Goal: Obtain resource: Obtain resource

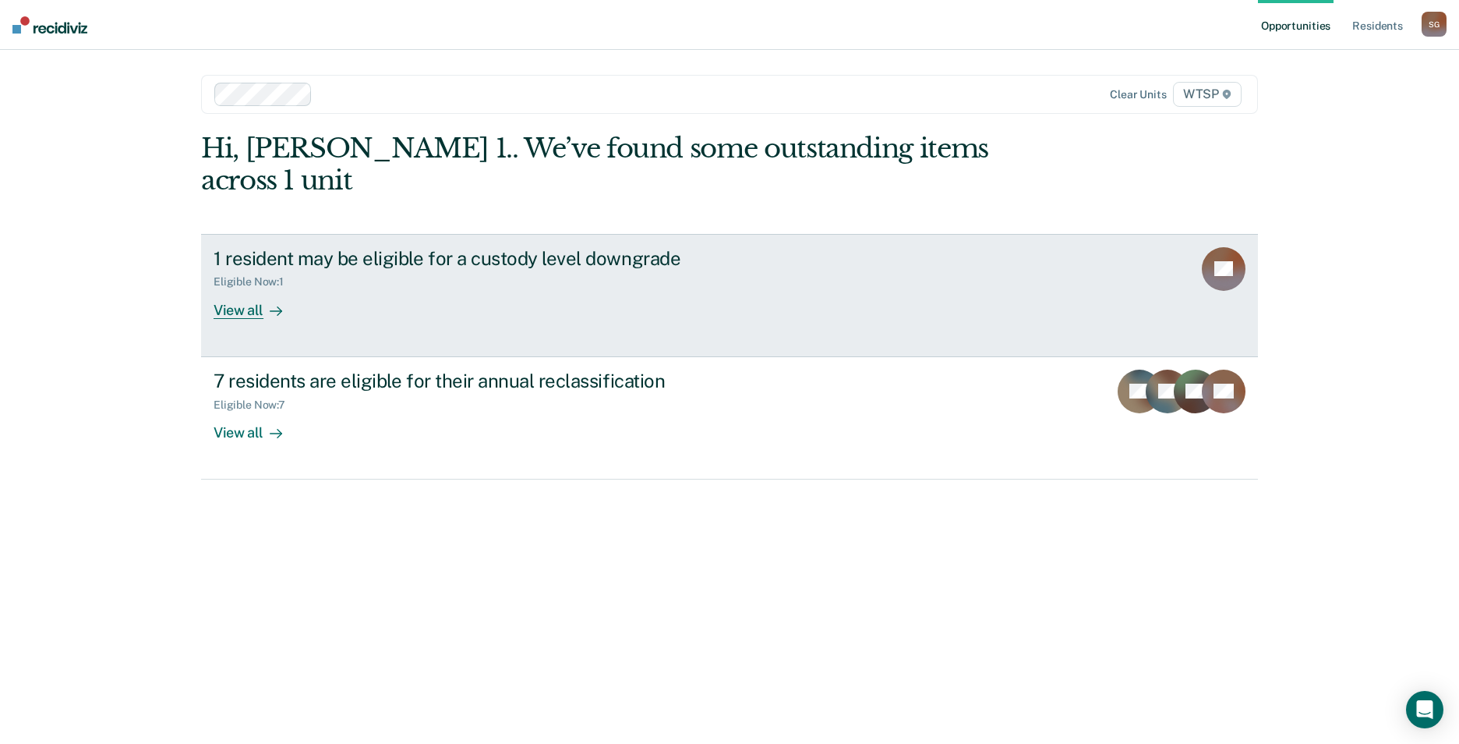
click at [231, 288] on div "View all" at bounding box center [257, 303] width 87 height 30
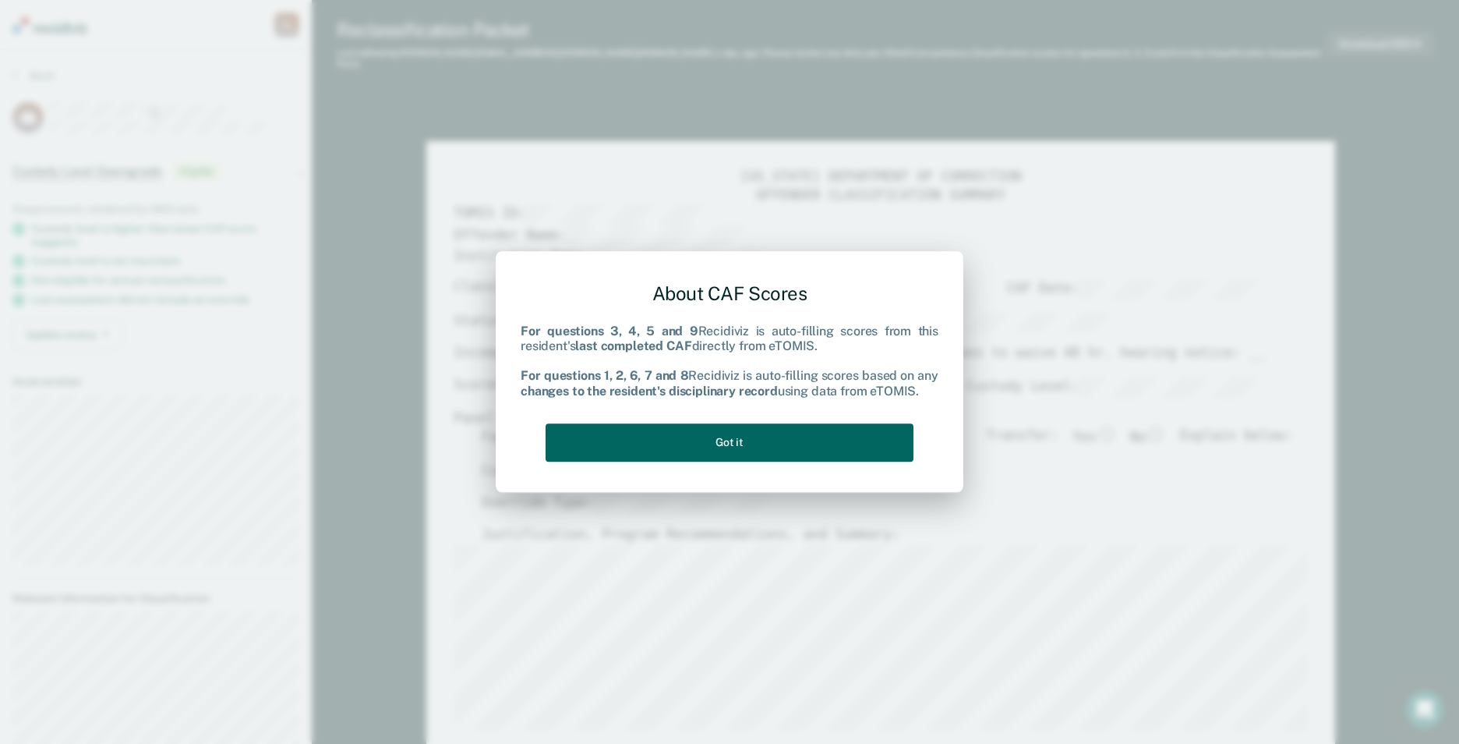
click at [737, 446] on button "Got it" at bounding box center [730, 442] width 368 height 38
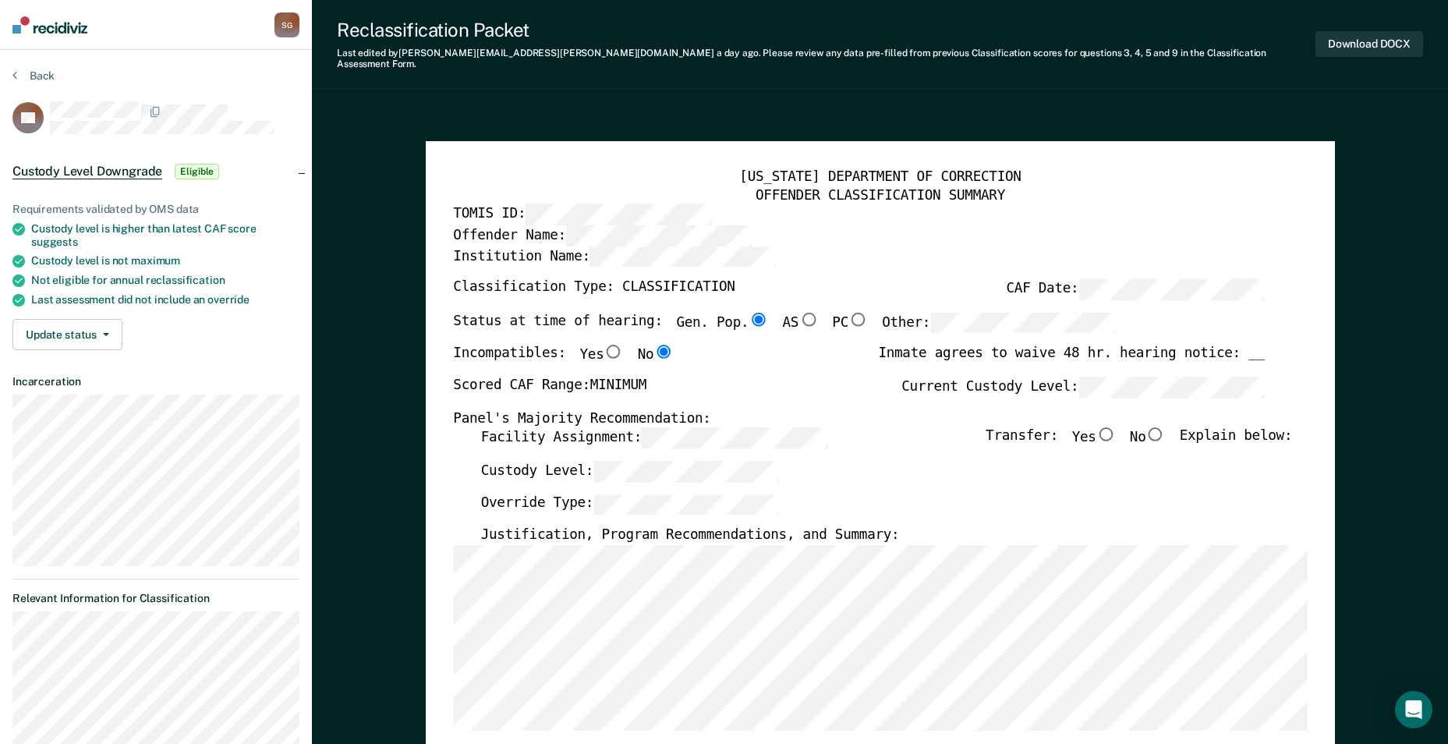
drag, startPoint x: 1162, startPoint y: 429, endPoint x: 1178, endPoint y: 425, distance: 16.1
click at [1165, 427] on input "No" at bounding box center [1155, 434] width 20 height 14
type textarea "x"
radio input "true"
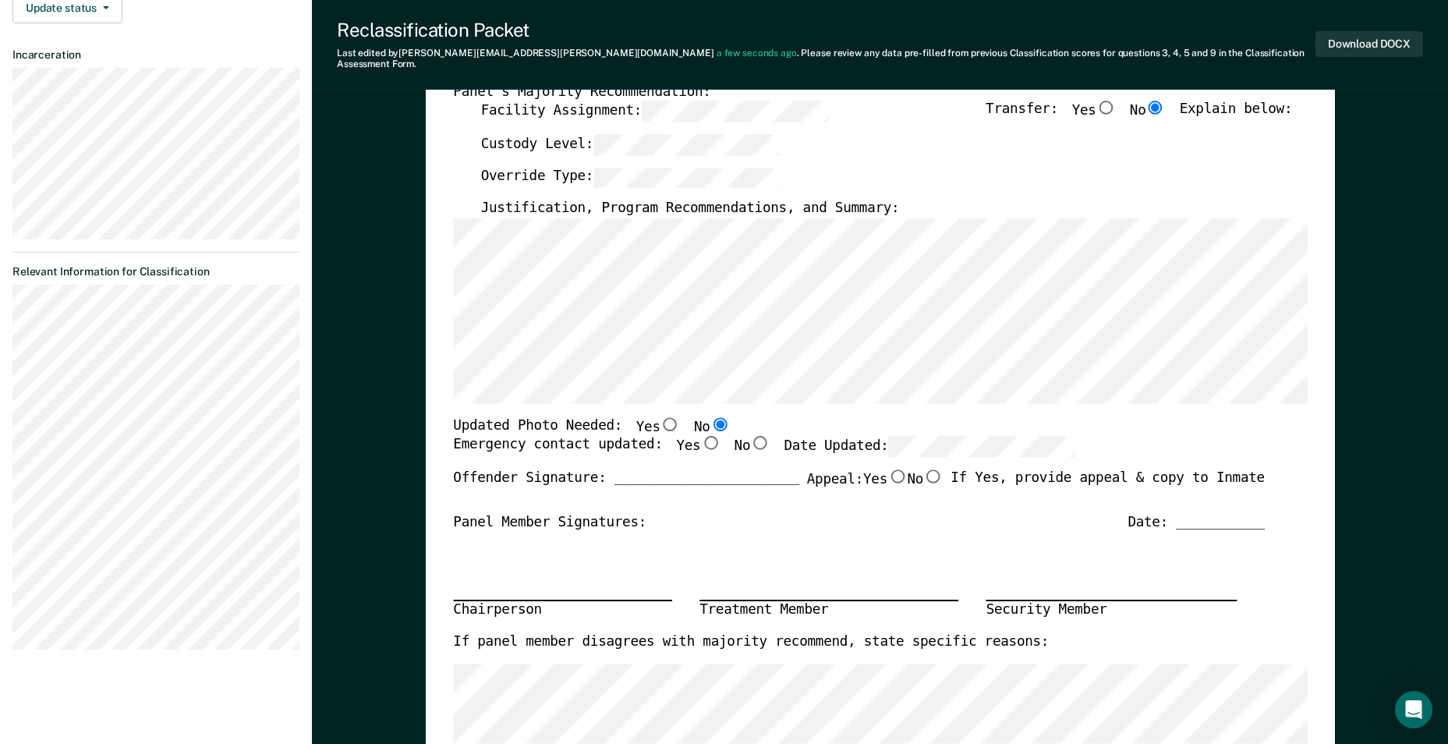
scroll to position [390, 0]
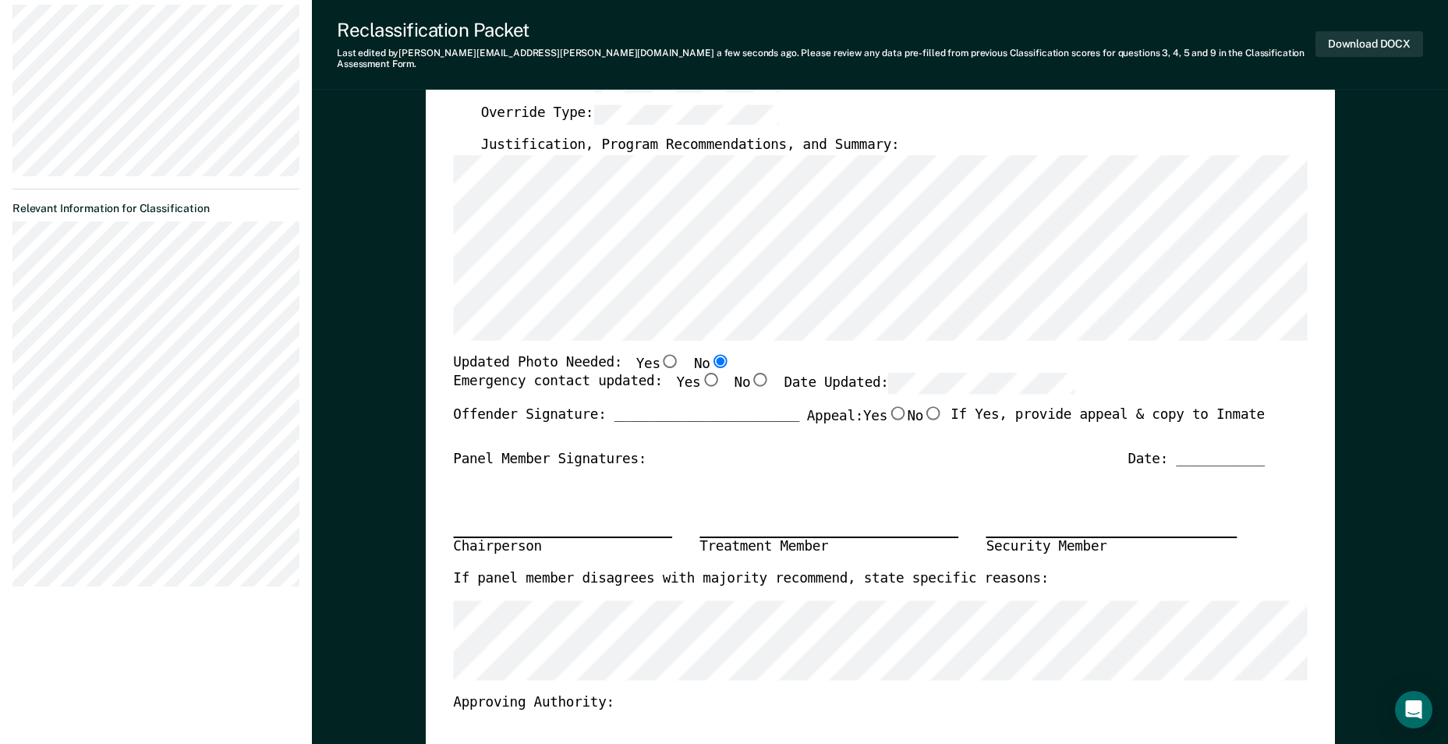
click at [700, 373] on input "Yes" at bounding box center [710, 380] width 20 height 14
type textarea "x"
radio input "true"
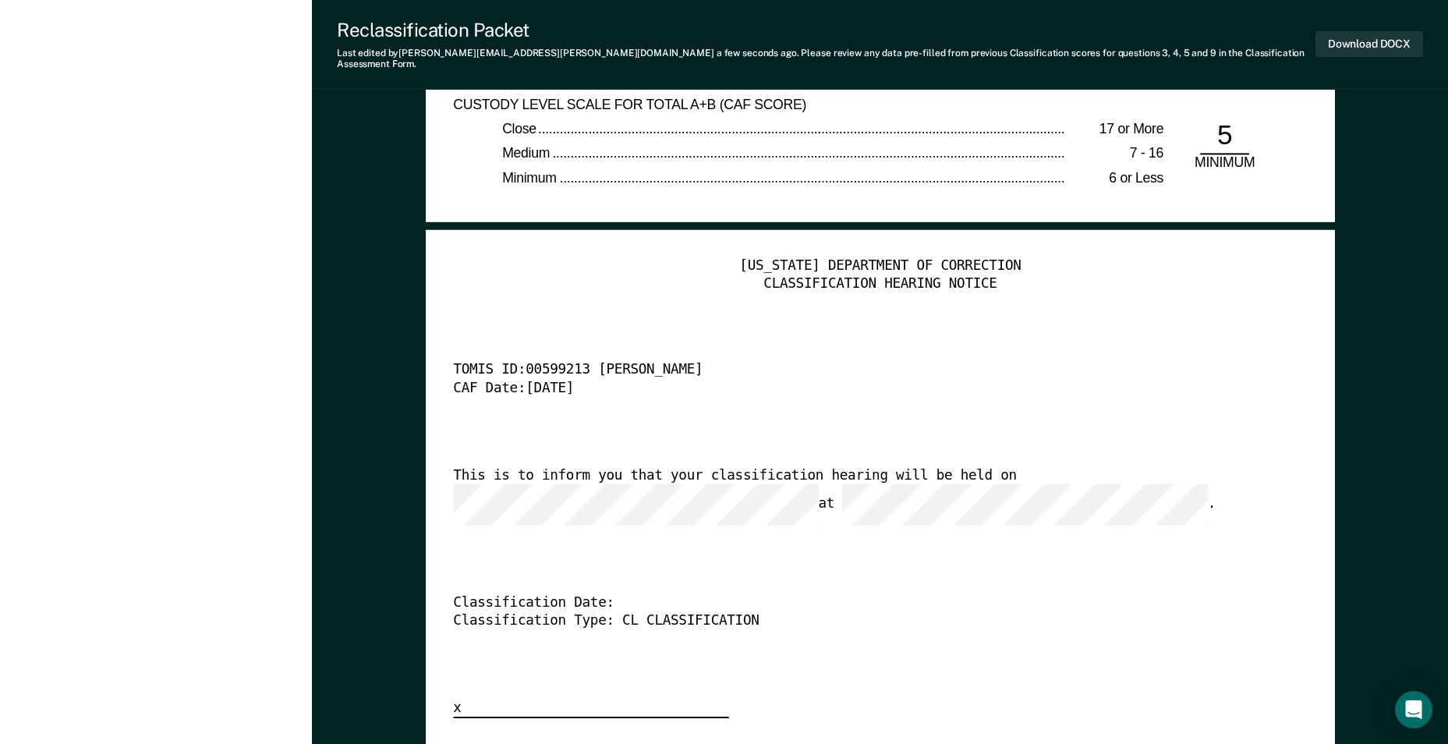
scroll to position [3430, 0]
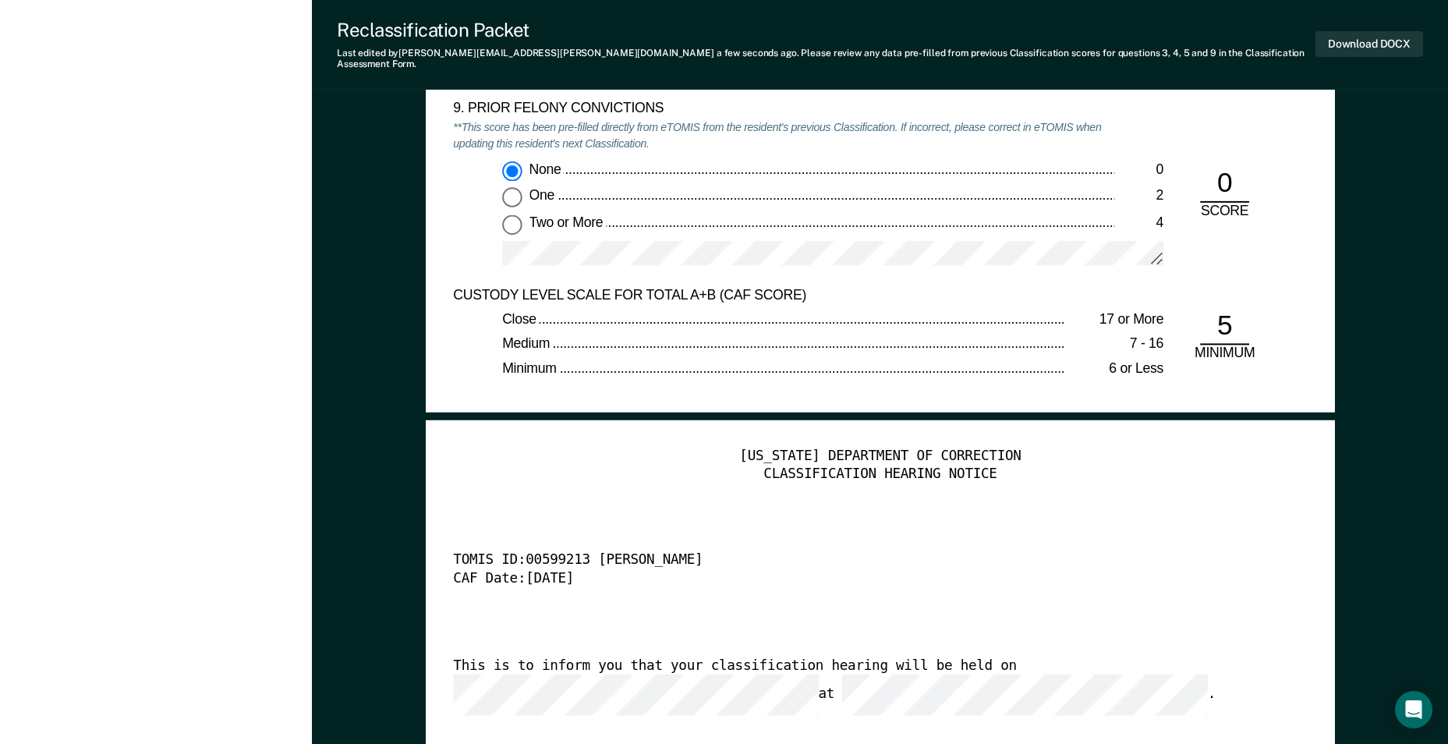
type textarea "x"
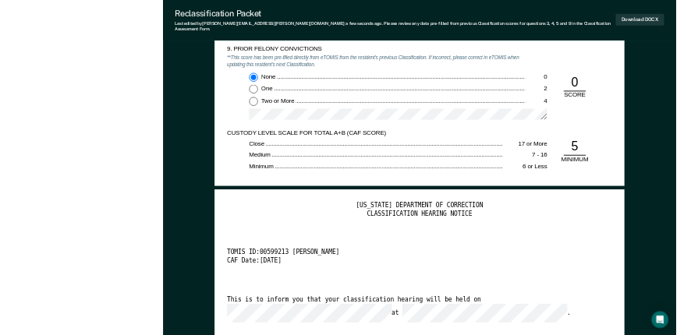
scroll to position [0, 0]
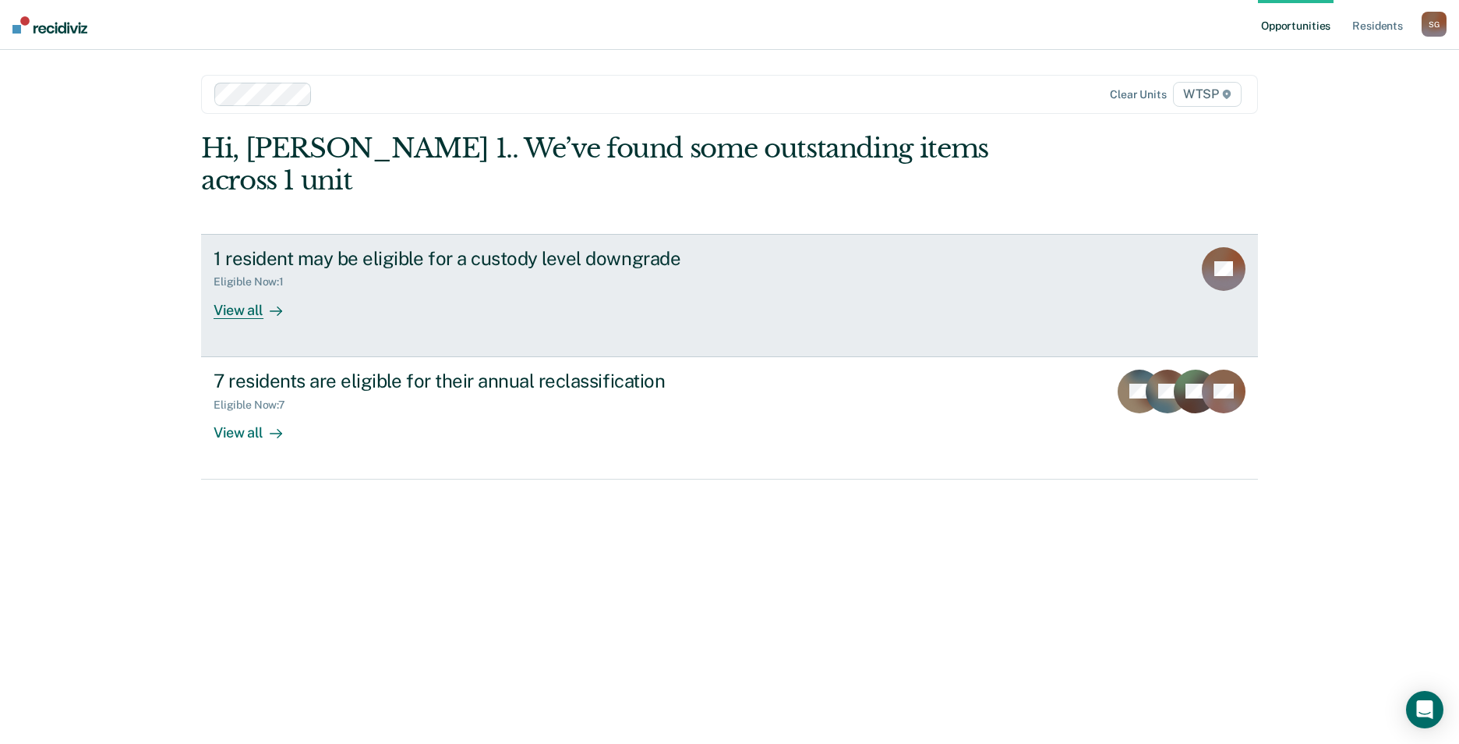
click at [644, 273] on div "1 resident may be eligible for a custody level downgrade Eligible Now : 1 View …" at bounding box center [506, 283] width 585 height 72
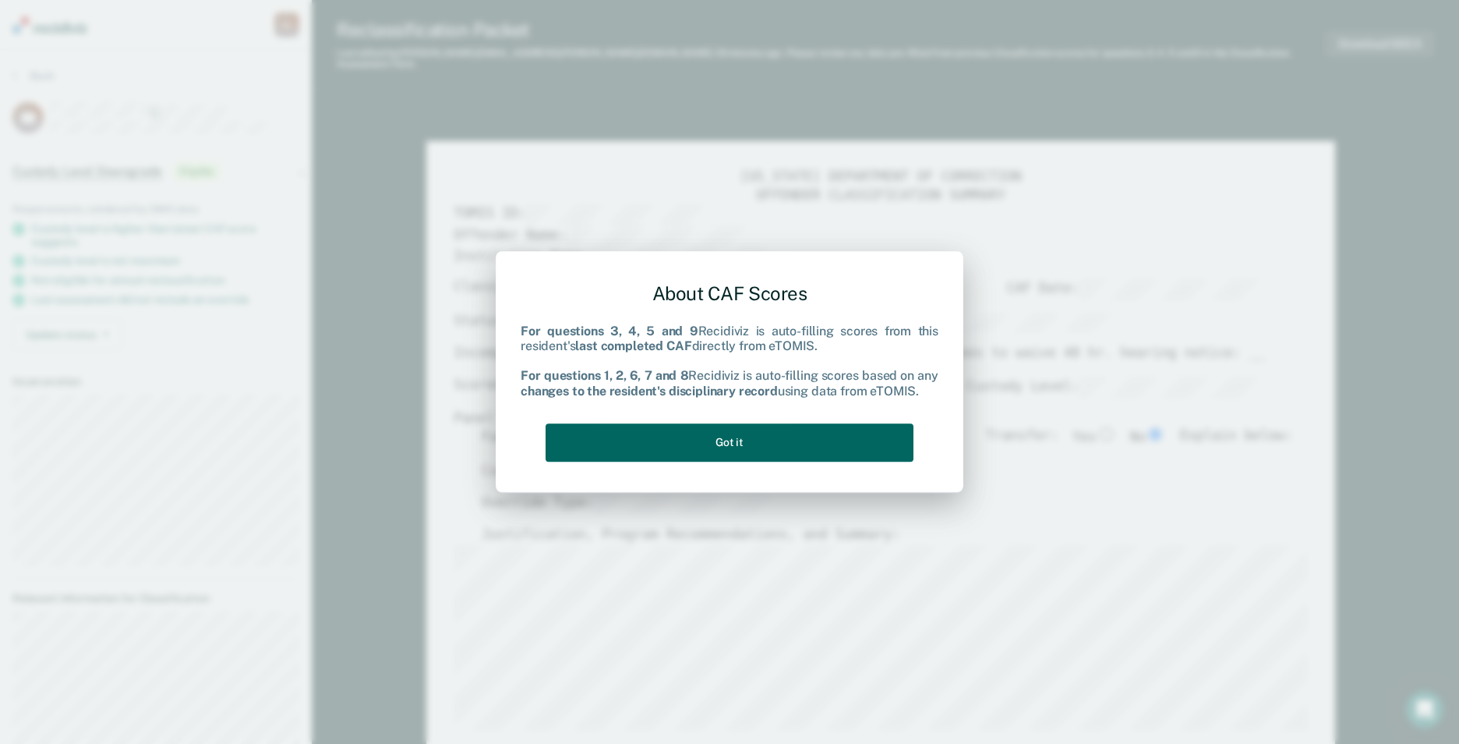
click at [709, 334] on button "Got it" at bounding box center [730, 442] width 368 height 38
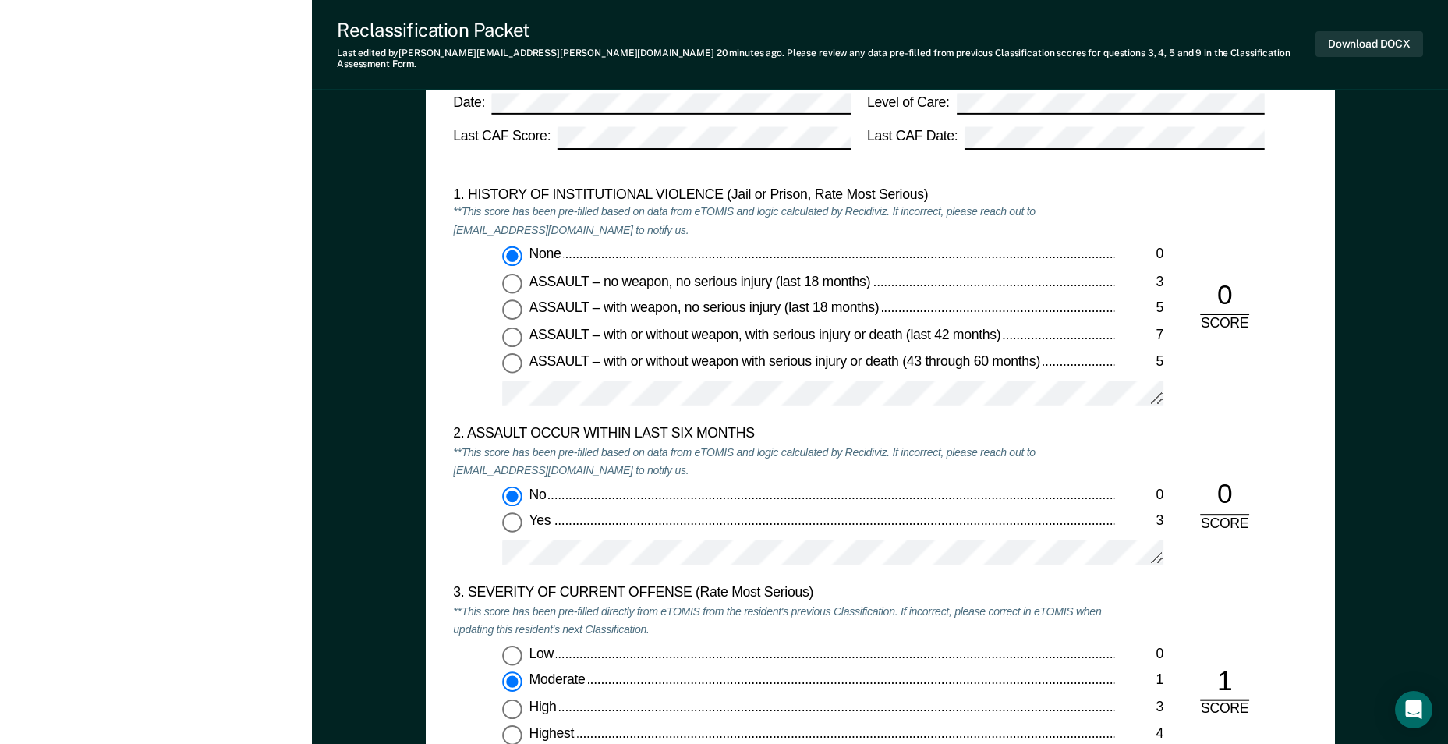
scroll to position [1403, 0]
click at [709, 37] on button "Download DOCX" at bounding box center [1369, 44] width 108 height 26
type textarea "x"
